Goal: Information Seeking & Learning: Learn about a topic

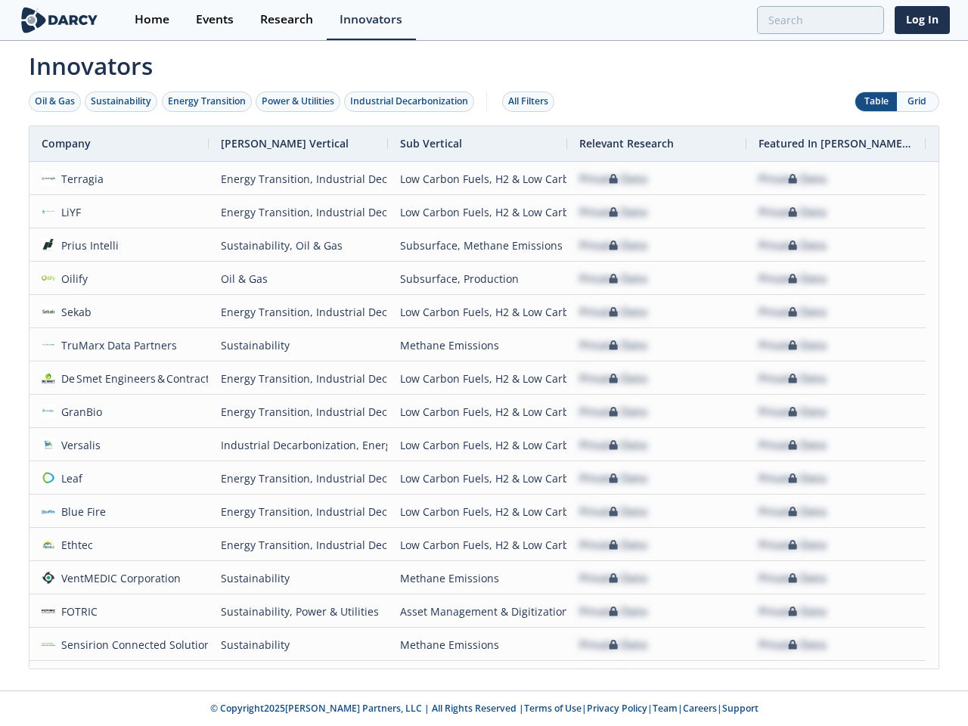
click at [55, 101] on div "Oil & Gas" at bounding box center [55, 102] width 40 height 14
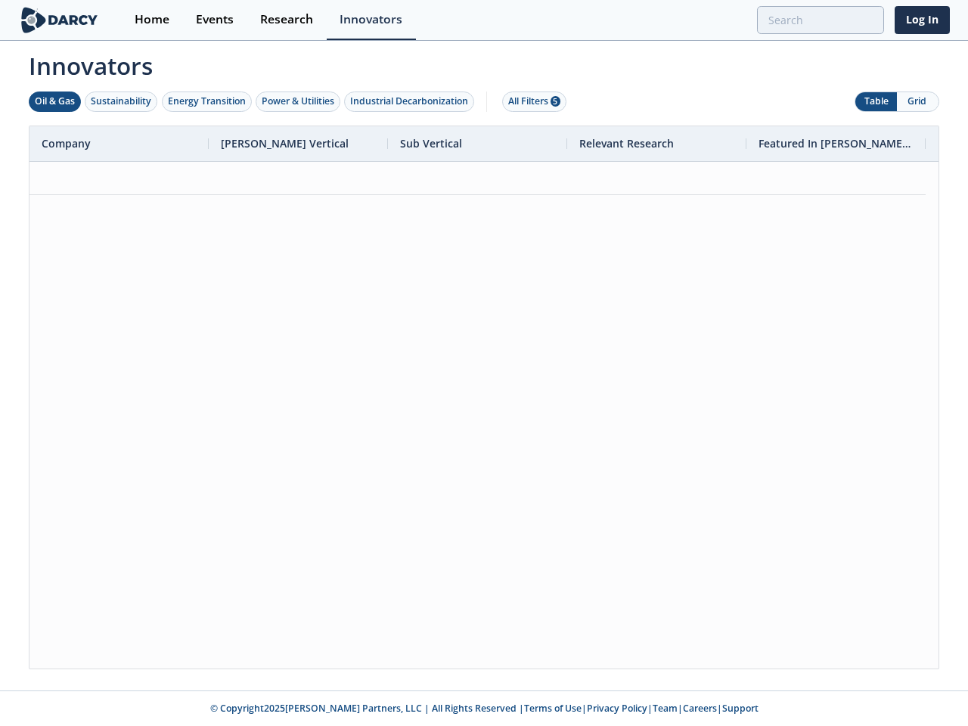
click at [122, 101] on div "Sustainability" at bounding box center [121, 102] width 61 height 14
click at [207, 101] on div "Energy Transition" at bounding box center [207, 102] width 78 height 14
click at [300, 101] on div "Power & Utilities" at bounding box center [298, 102] width 73 height 14
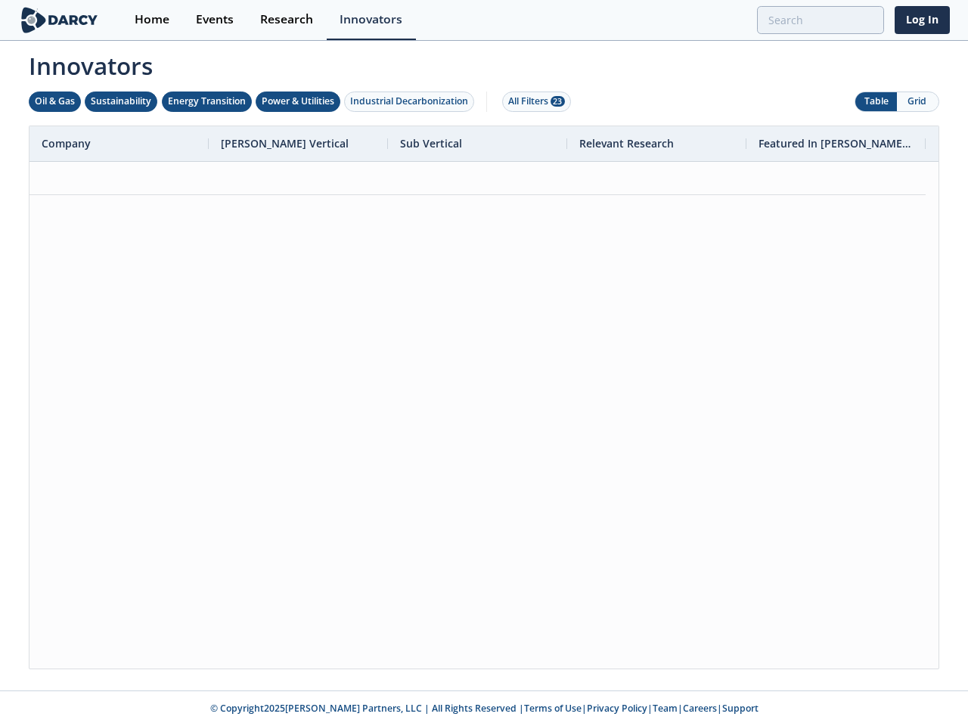
click at [412, 101] on div "Industrial Decarbonization" at bounding box center [409, 102] width 118 height 14
click at [533, 101] on div "All Filters 28" at bounding box center [536, 102] width 57 height 14
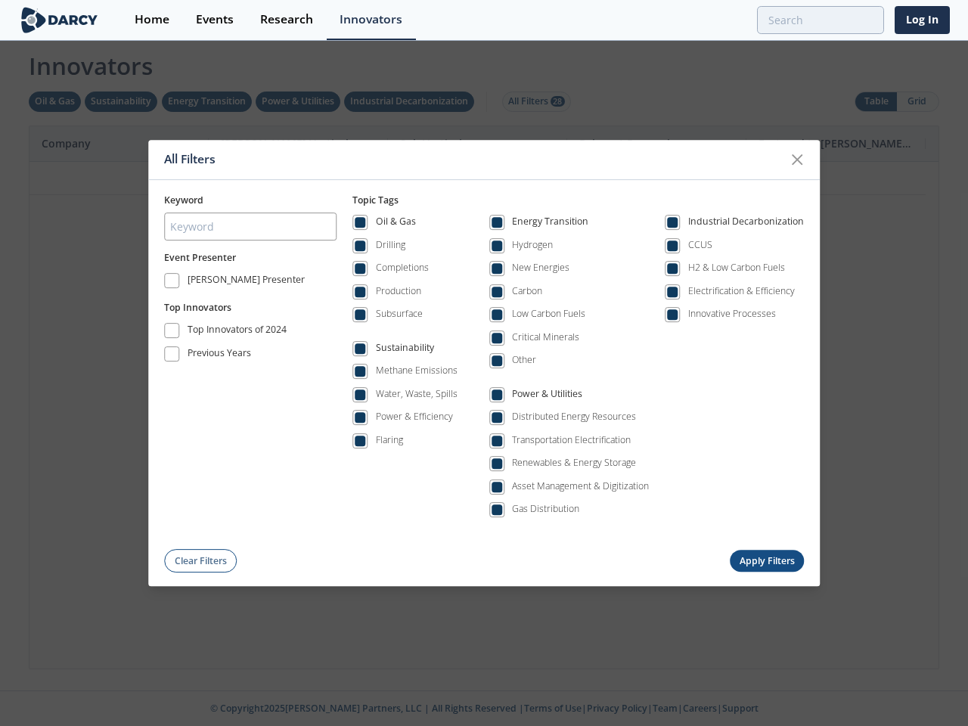
click at [876, 101] on div "All Filters Keyword Event Presenter [PERSON_NAME] Presenter Top Innovators Top …" at bounding box center [484, 363] width 968 height 726
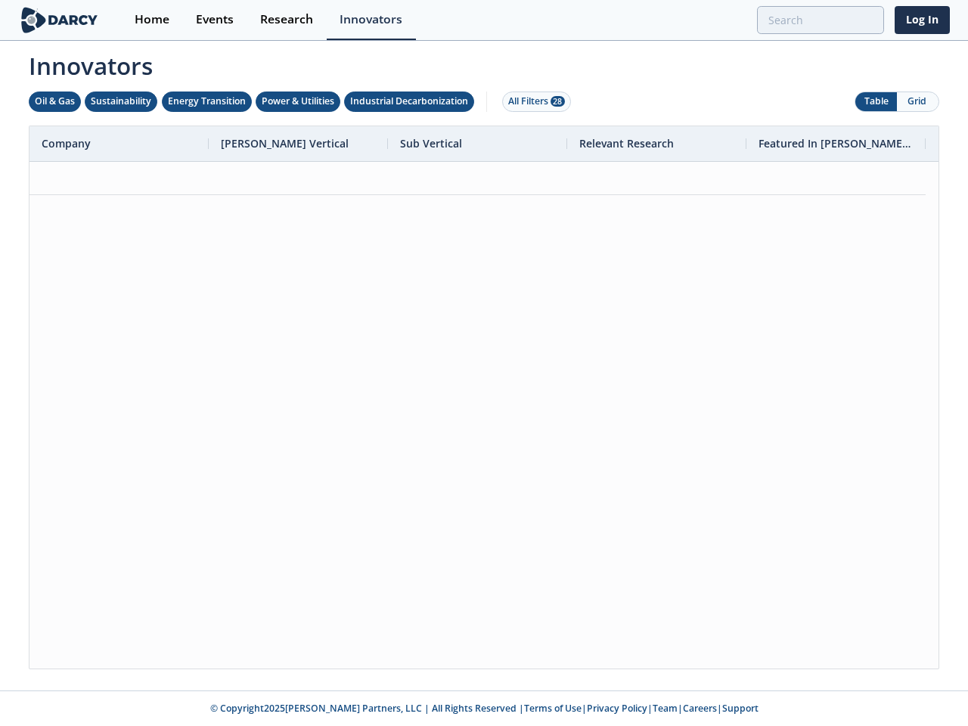
click at [918, 101] on button "Grid" at bounding box center [918, 101] width 42 height 19
